Goal: Task Accomplishment & Management: Manage account settings

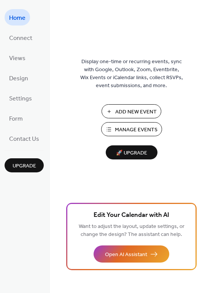
click at [132, 132] on span "Manage Events" at bounding box center [136, 130] width 43 height 8
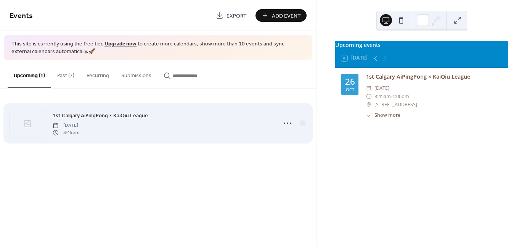
click at [79, 125] on span "[DATE]" at bounding box center [66, 125] width 27 height 7
click at [288, 124] on icon at bounding box center [287, 123] width 12 height 12
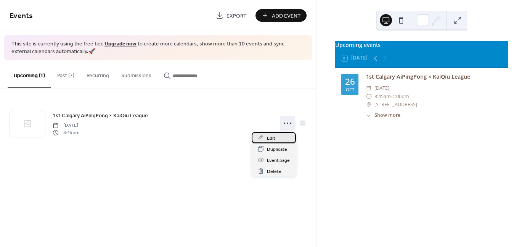
click at [264, 139] on div "Edit" at bounding box center [274, 137] width 44 height 11
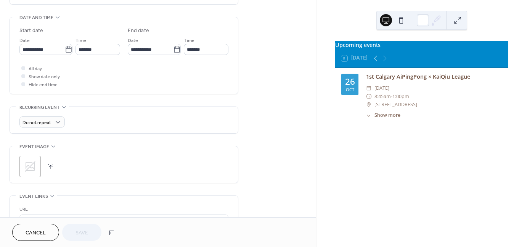
scroll to position [267, 0]
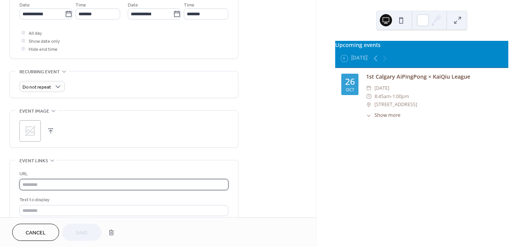
click at [42, 180] on input "text" at bounding box center [123, 184] width 209 height 11
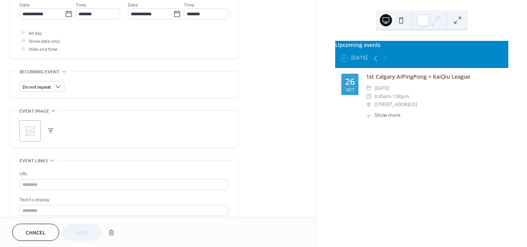
click at [90, 162] on div "URL Text to display Open in new tab" at bounding box center [123, 197] width 209 height 75
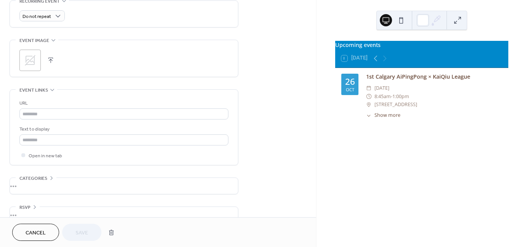
scroll to position [350, 0]
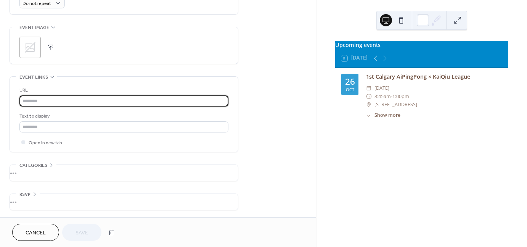
click at [47, 101] on input "text" at bounding box center [123, 100] width 209 height 11
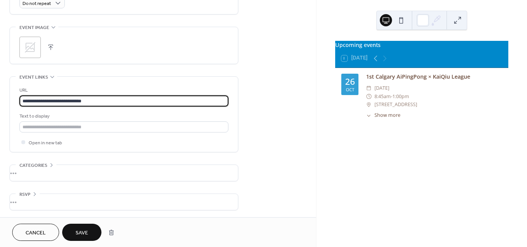
click at [95, 99] on input "**********" at bounding box center [123, 100] width 209 height 11
type input "**********"
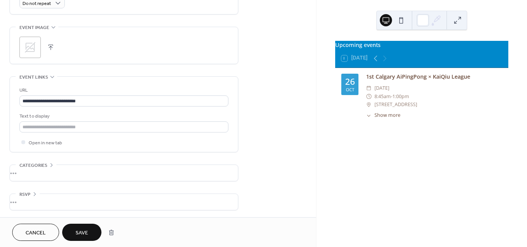
click at [78, 229] on span "Save" at bounding box center [81, 233] width 13 height 8
